Goal: Task Accomplishment & Management: Manage account settings

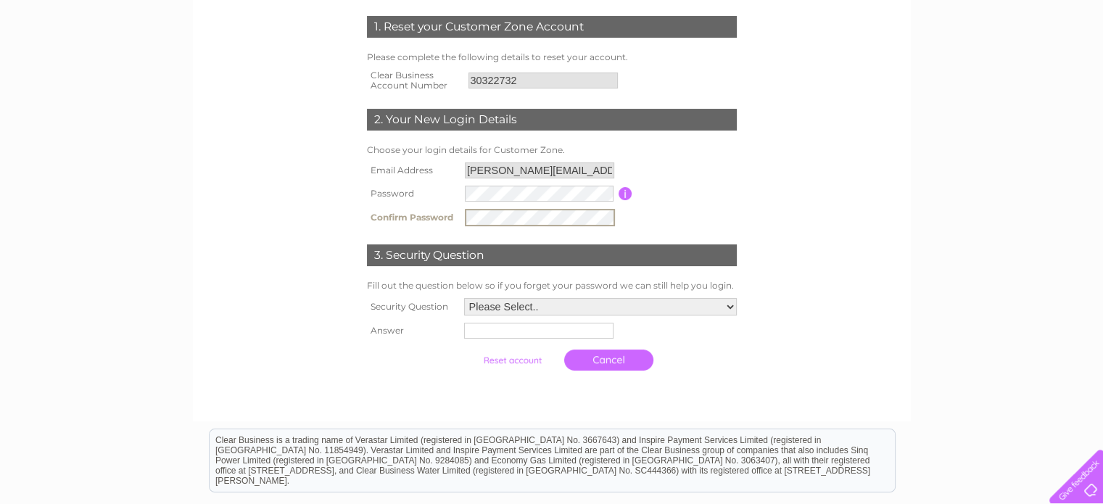
scroll to position [218, 0]
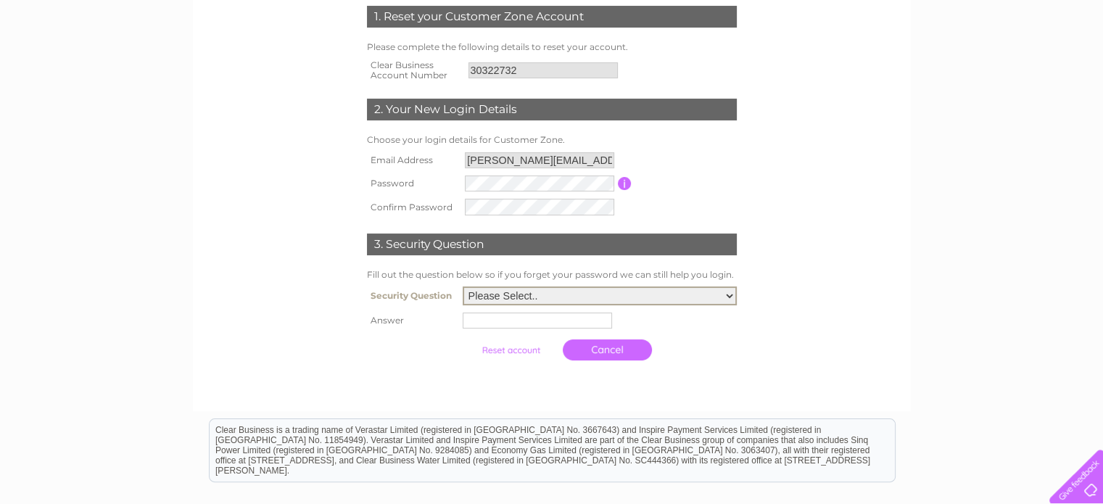
click at [529, 297] on select "Please Select.. In what town or city was your first job? In what town or city d…" at bounding box center [600, 296] width 274 height 19
select select "5"
click at [463, 287] on select "Please Select.. In what town or city was your first job? In what town or city d…" at bounding box center [600, 296] width 274 height 19
drag, startPoint x: 490, startPoint y: 323, endPoint x: 498, endPoint y: 316, distance: 10.3
click at [490, 322] on input "text" at bounding box center [539, 319] width 151 height 17
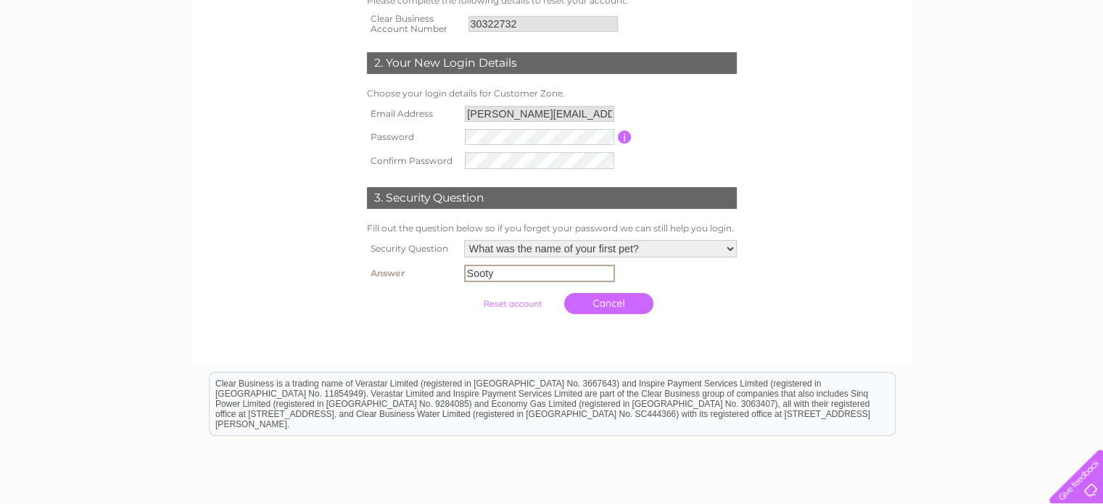
scroll to position [290, 0]
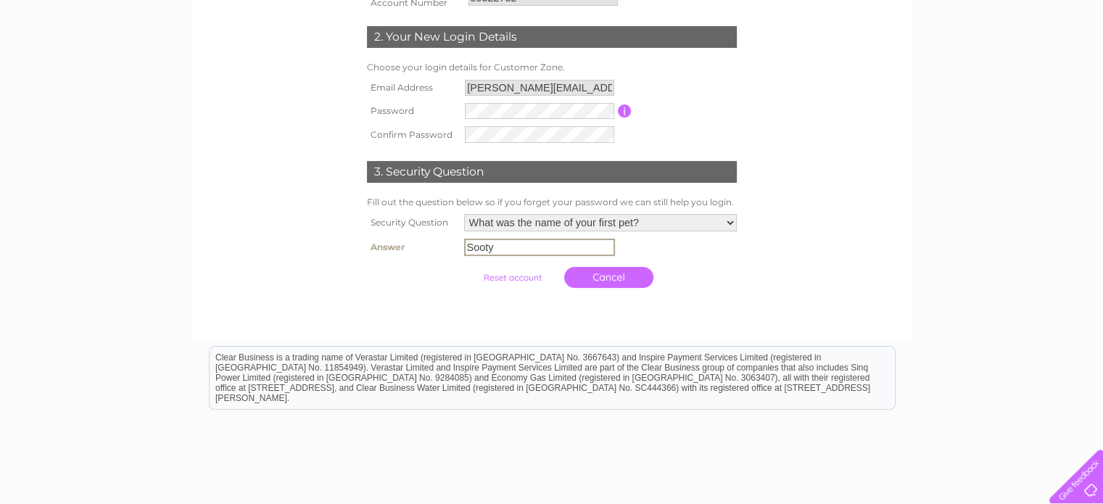
type input "Sooty"
click at [496, 278] on input "submit" at bounding box center [512, 278] width 89 height 20
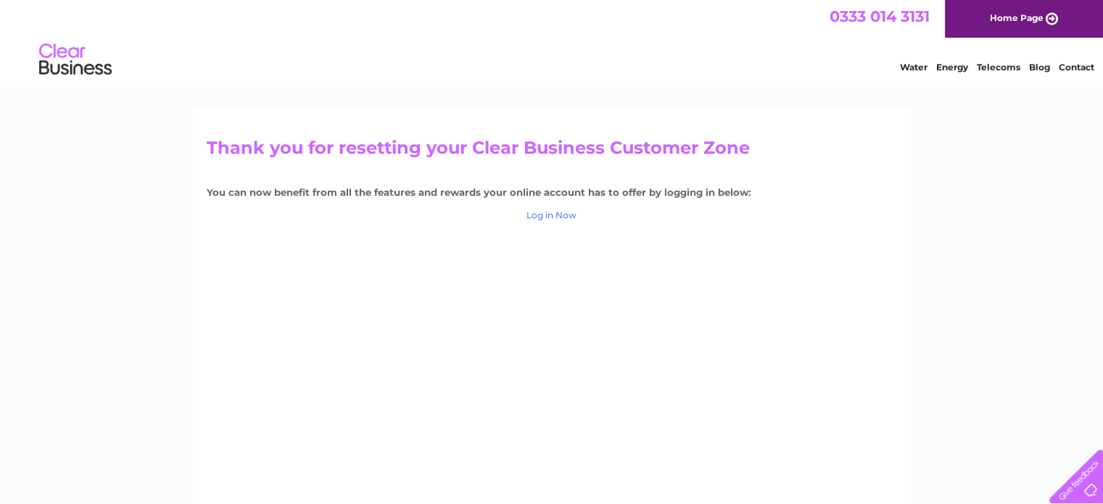
click at [566, 220] on link "Log in Now" at bounding box center [552, 215] width 50 height 11
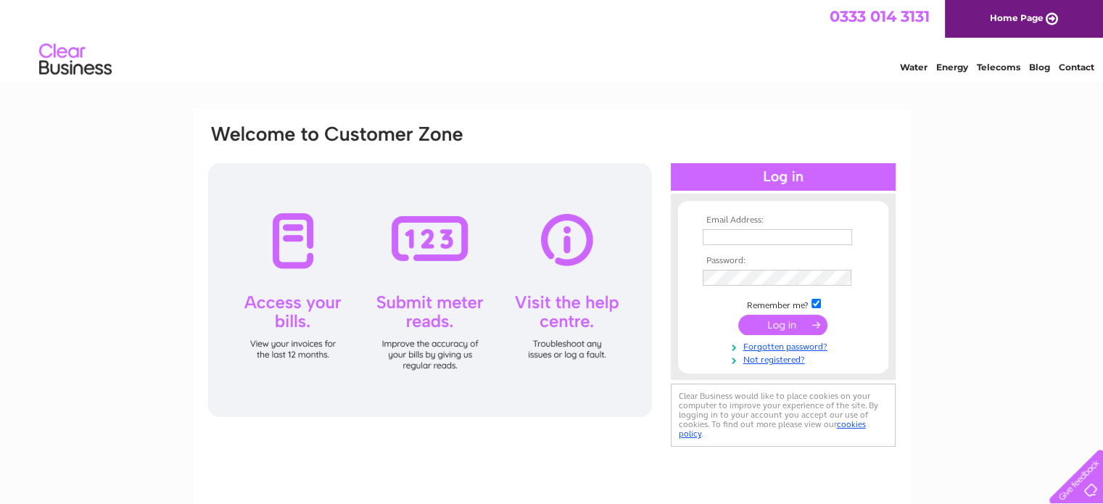
type input "[PERSON_NAME][EMAIL_ADDRESS][PERSON_NAME][DOMAIN_NAME]"
click at [775, 333] on input "submit" at bounding box center [783, 325] width 89 height 20
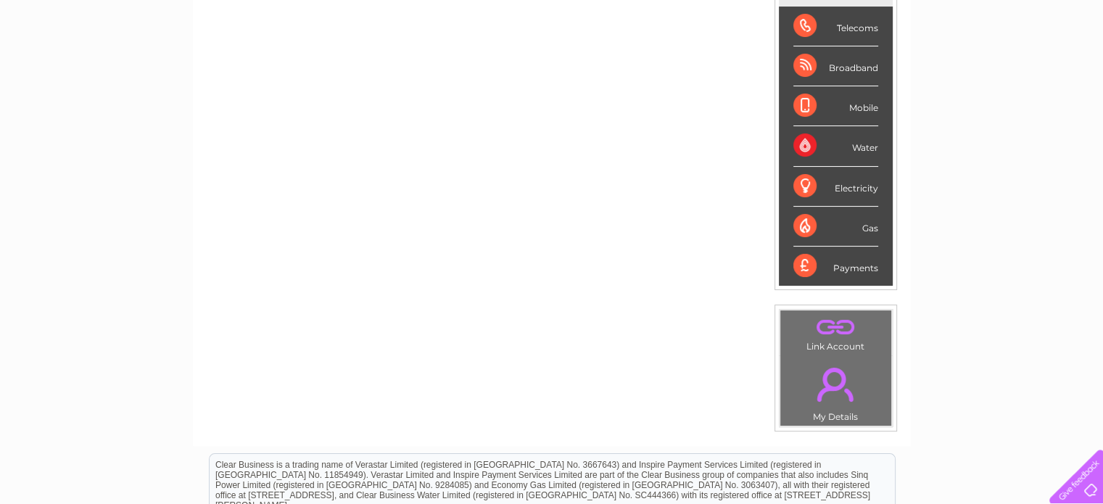
scroll to position [73, 0]
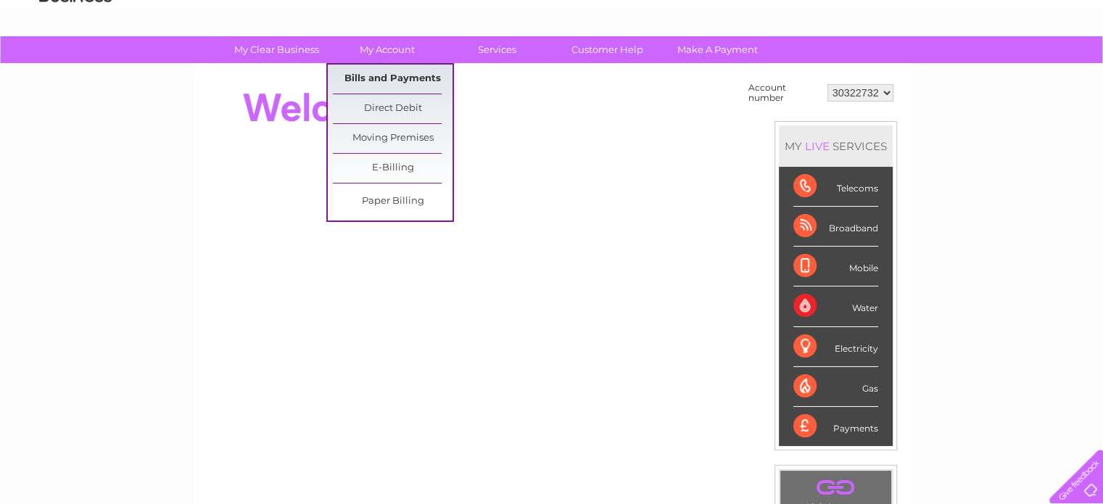
click at [412, 82] on link "Bills and Payments" at bounding box center [393, 79] width 120 height 29
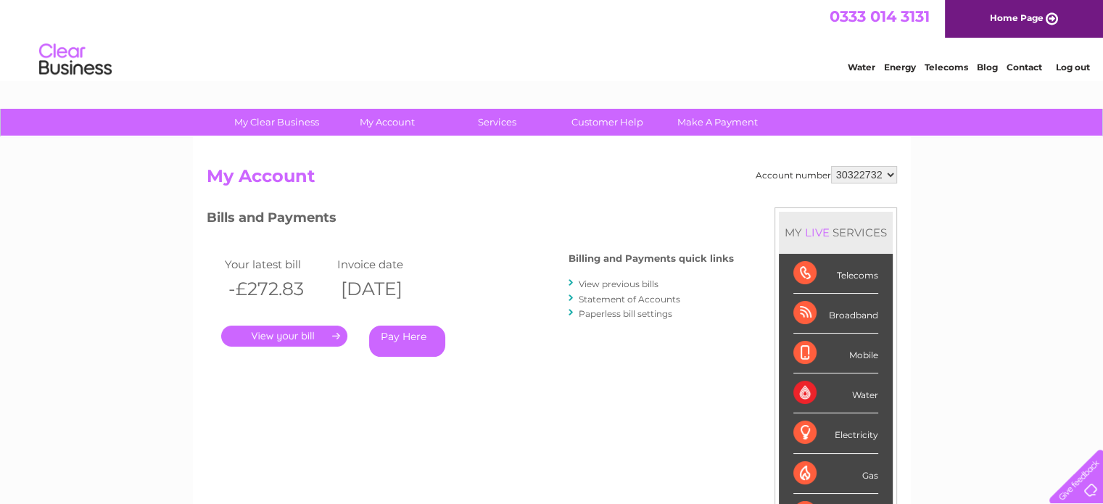
click at [297, 334] on link "." at bounding box center [284, 336] width 126 height 21
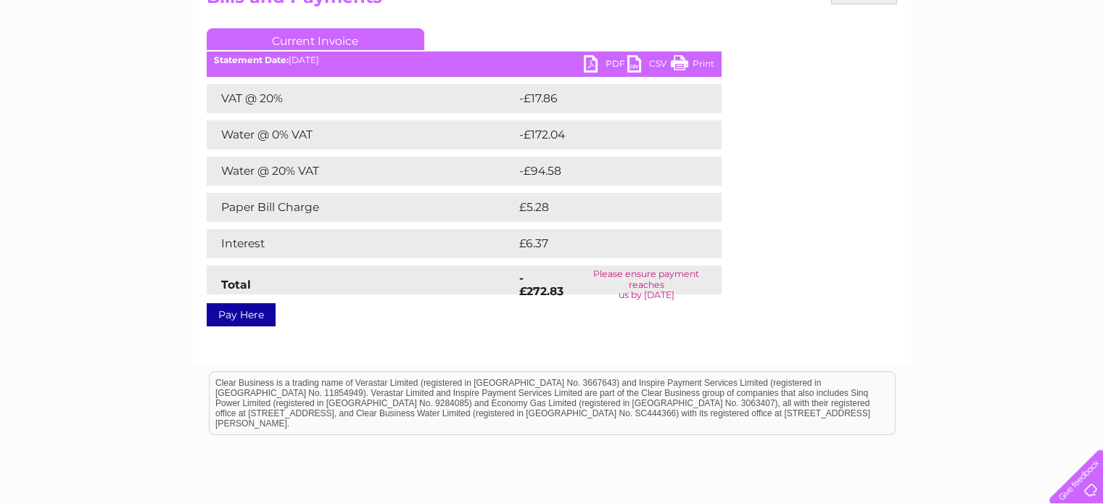
scroll to position [145, 0]
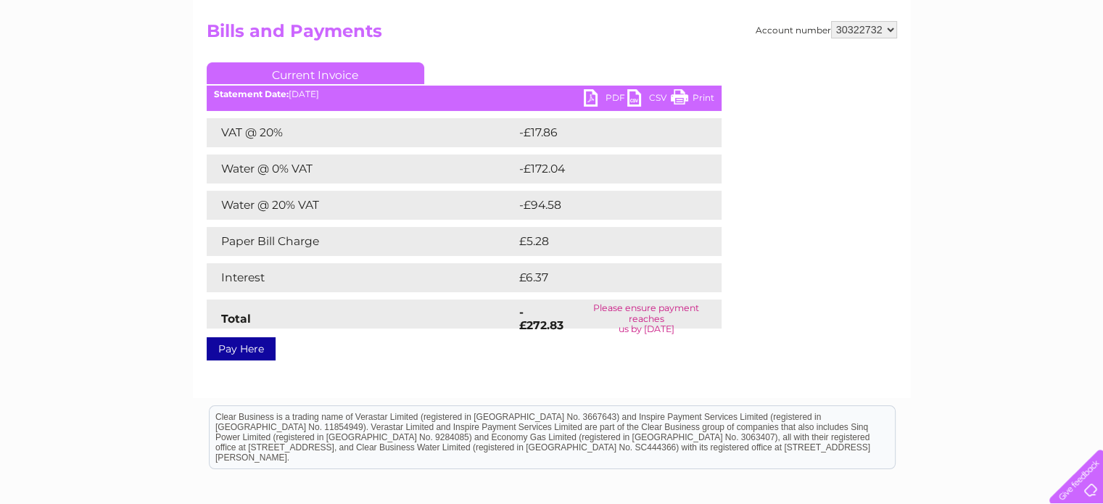
click at [602, 98] on link "PDF" at bounding box center [606, 99] width 44 height 21
